Goal: Information Seeking & Learning: Learn about a topic

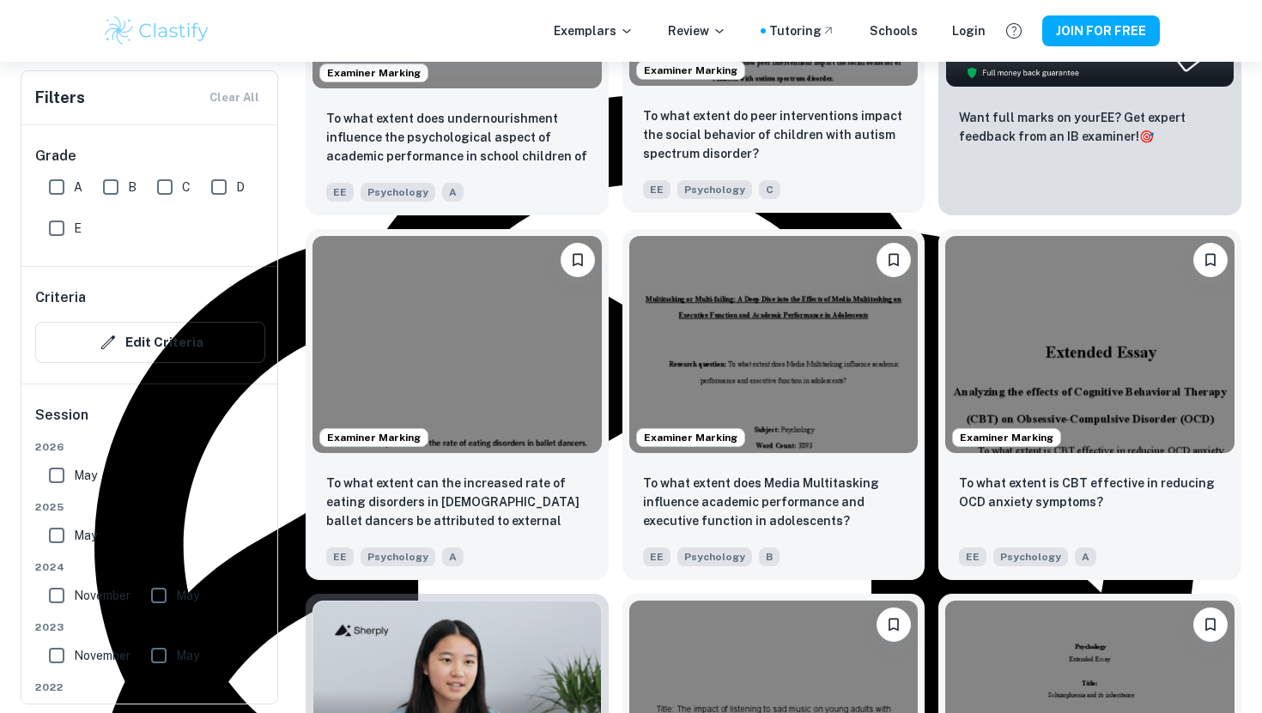
scroll to position [762, 0]
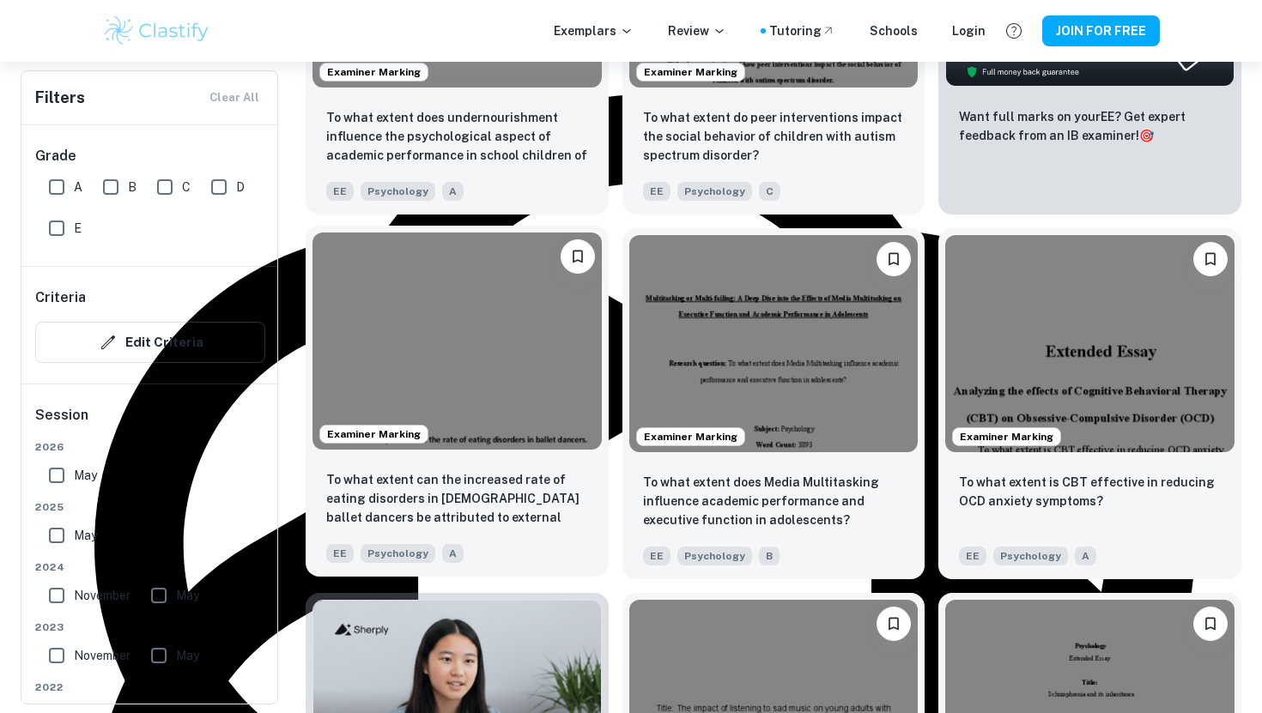
click at [463, 325] on img at bounding box center [456, 341] width 289 height 216
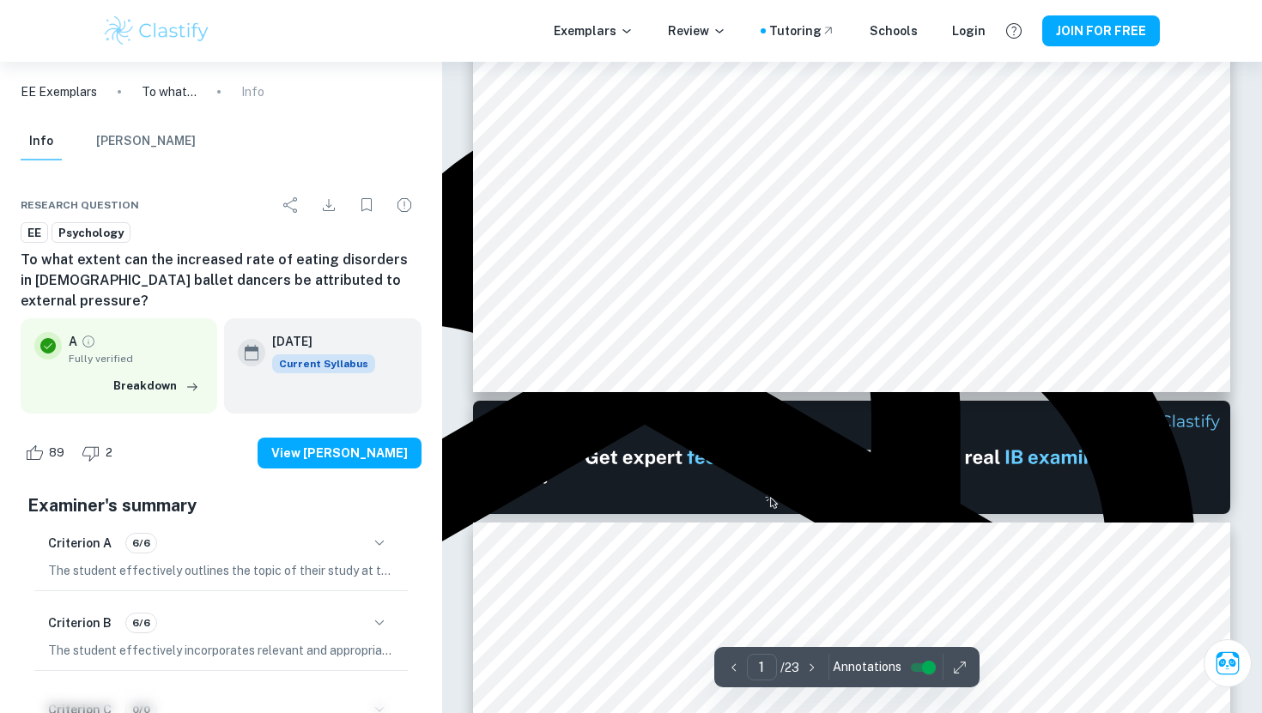
type input "2"
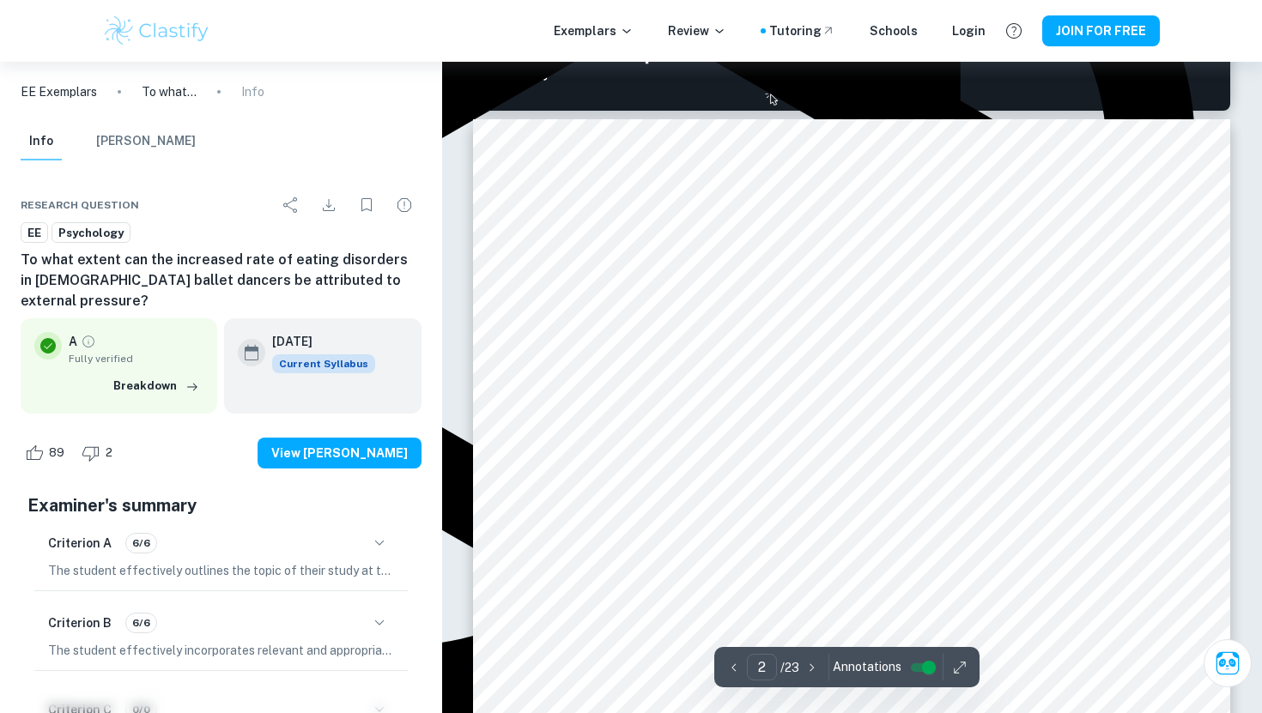
scroll to position [1161, 0]
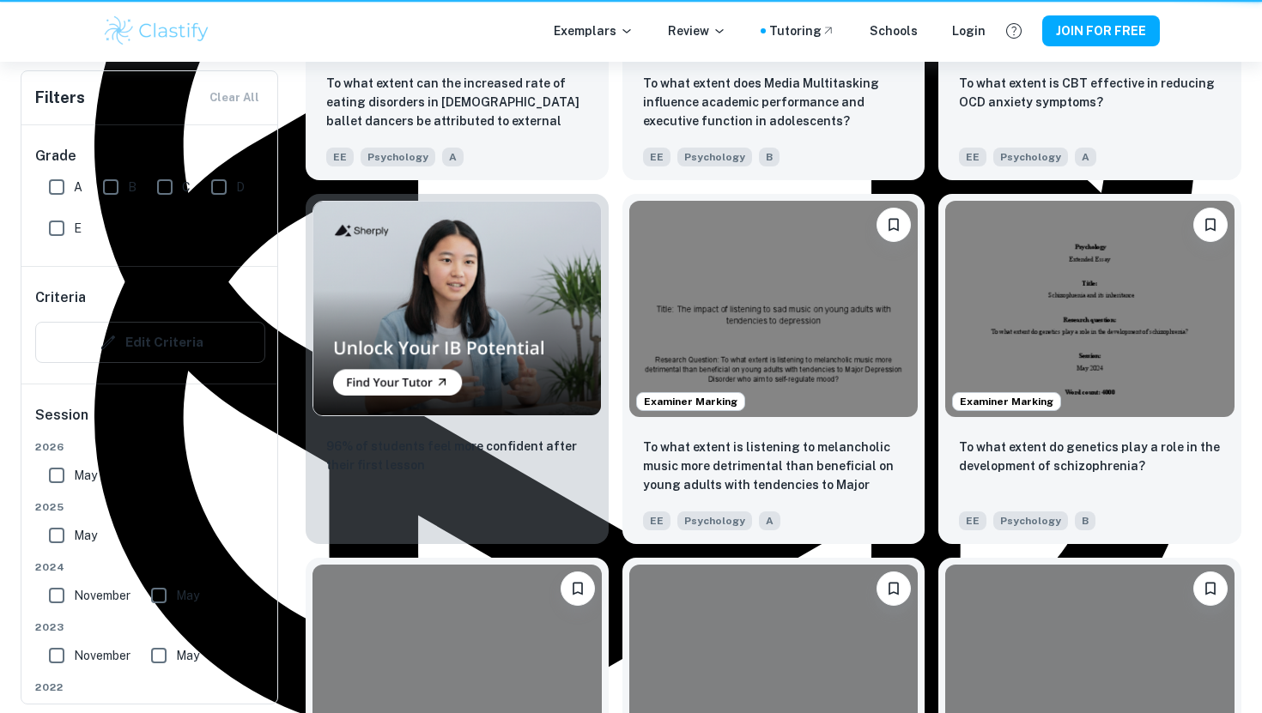
scroll to position [762, 0]
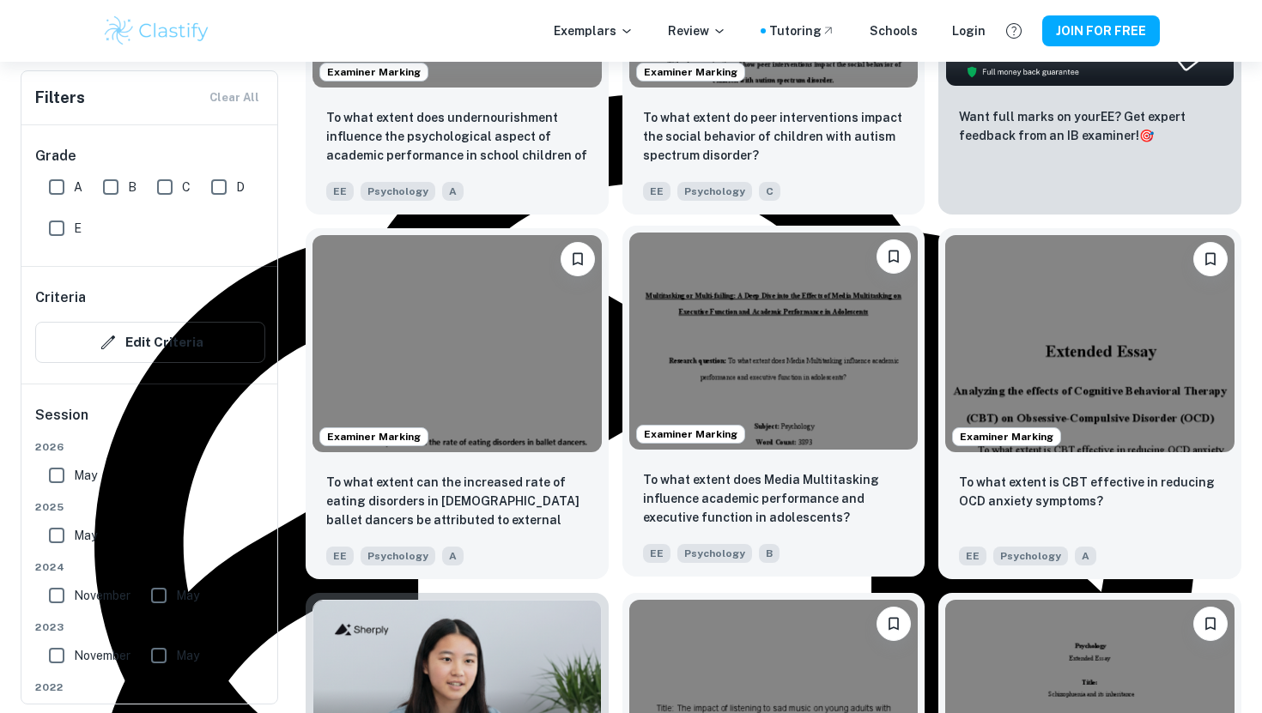
click at [699, 334] on img at bounding box center [773, 341] width 289 height 216
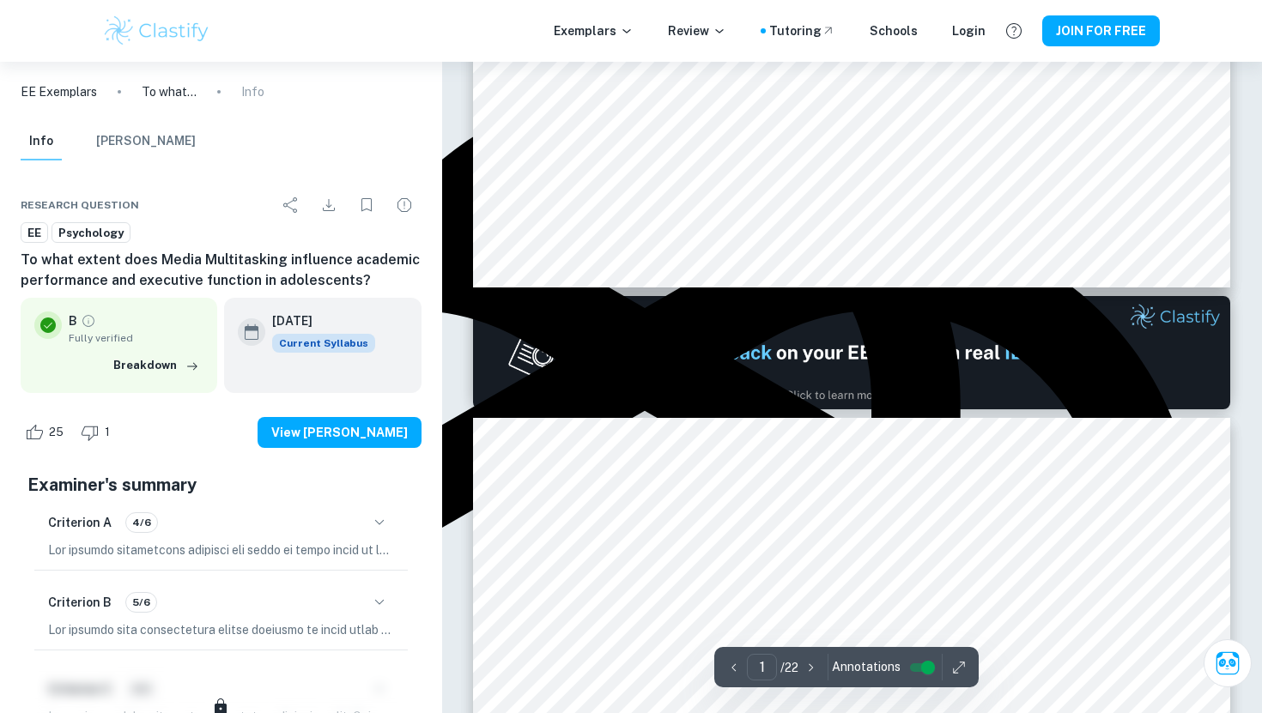
type input "2"
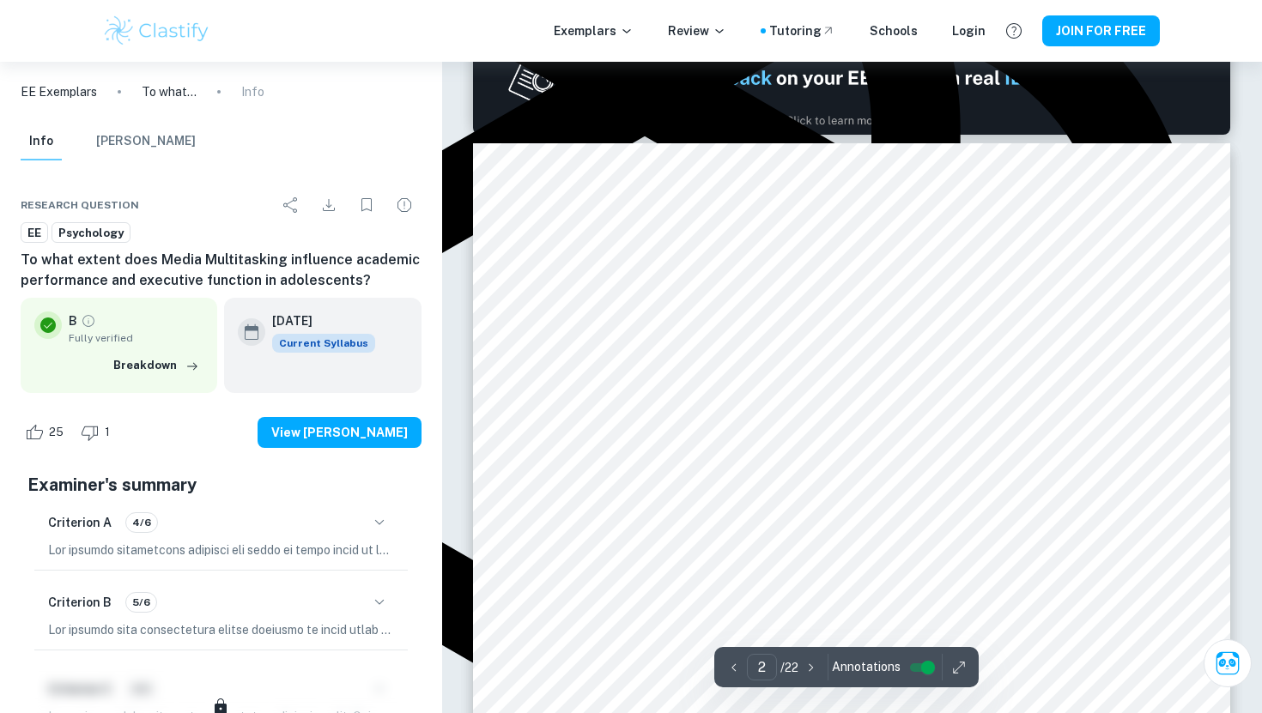
scroll to position [1051, 0]
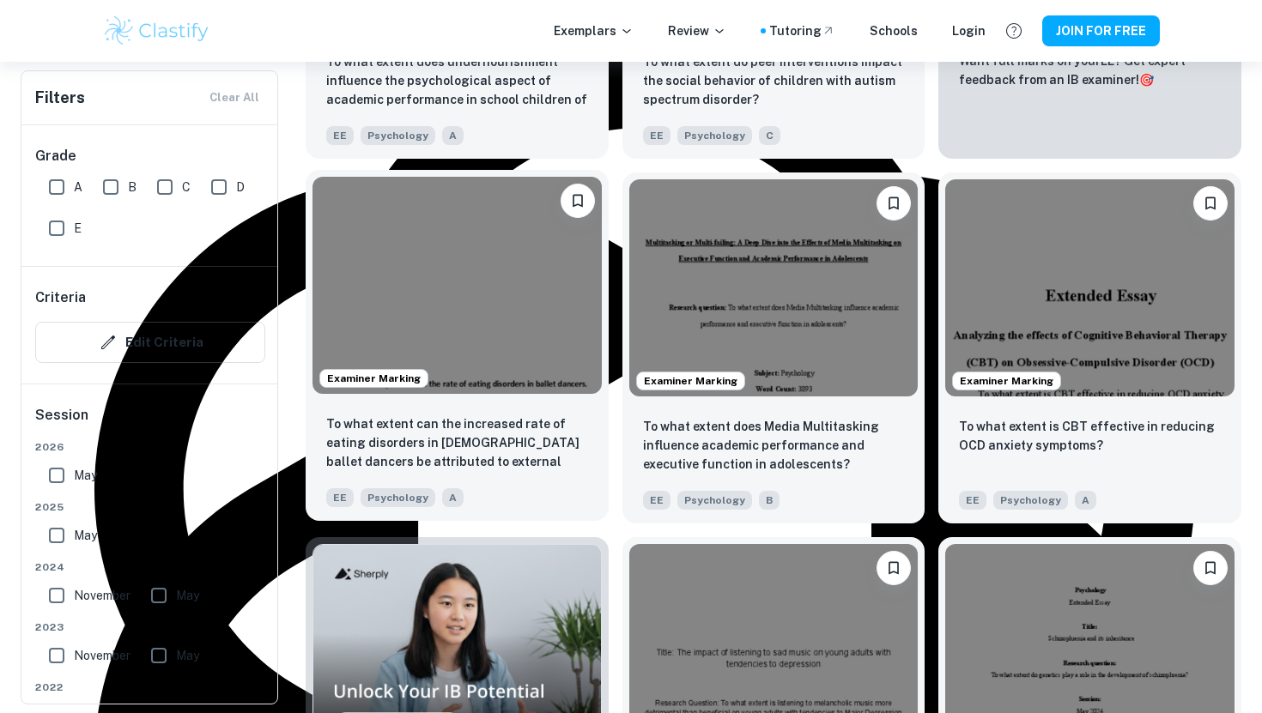
scroll to position [830, 0]
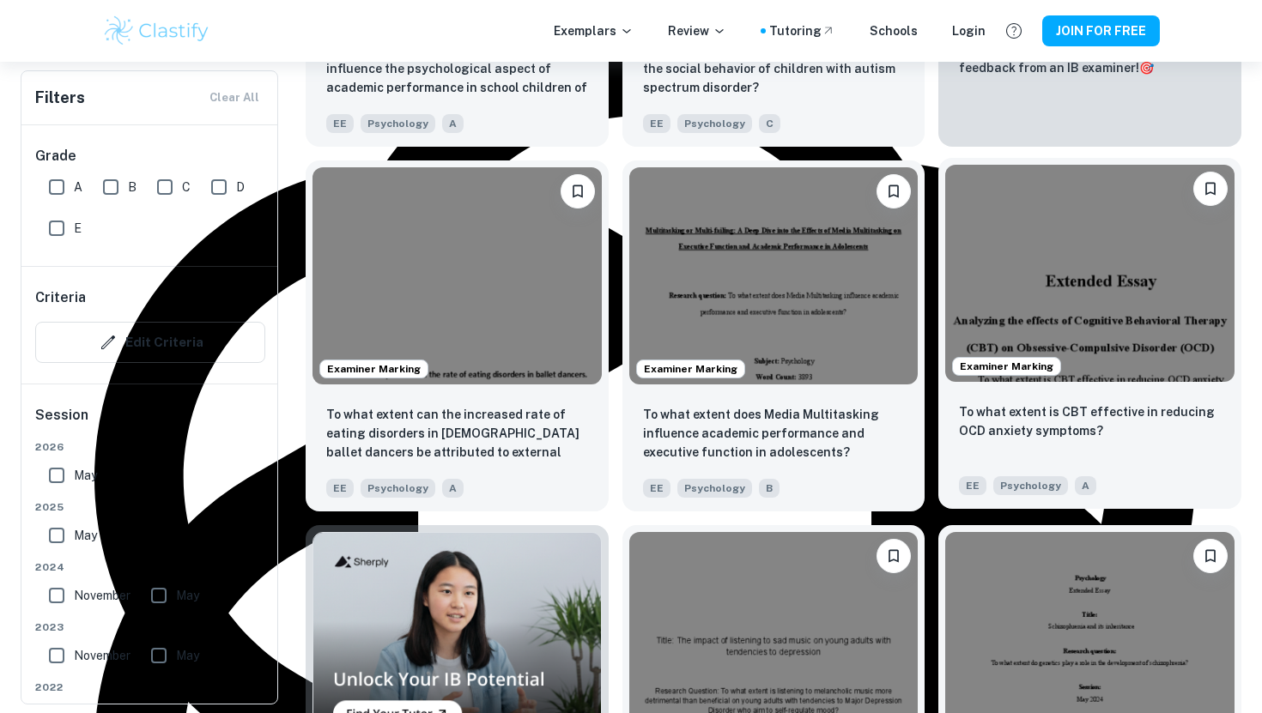
click at [1001, 255] on img at bounding box center [1089, 273] width 289 height 216
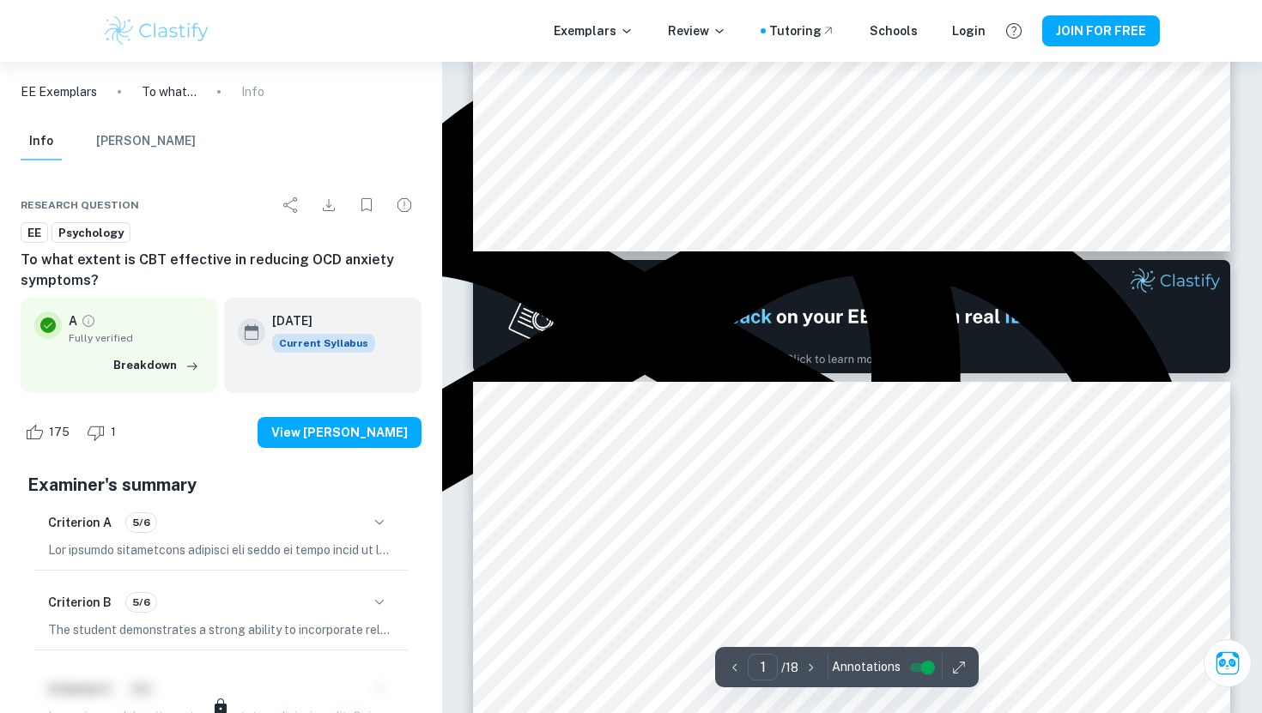
type input "2"
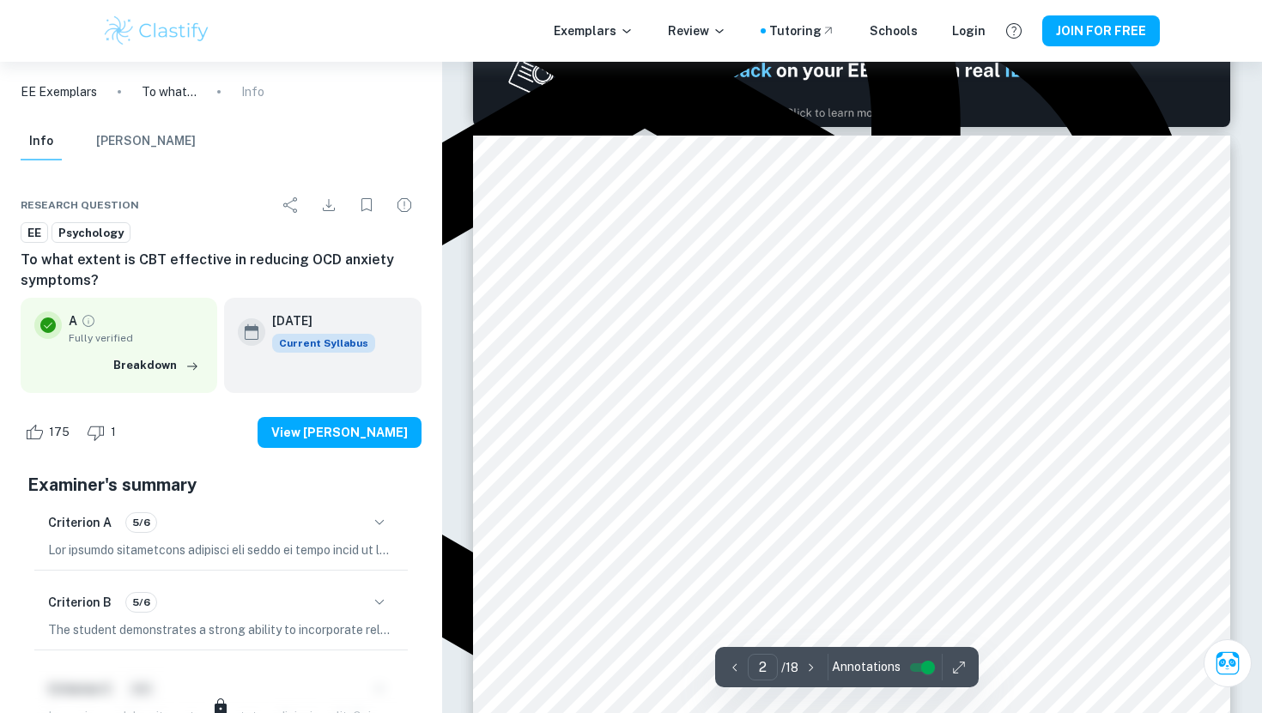
scroll to position [1066, 0]
